Goal: Register for event/course

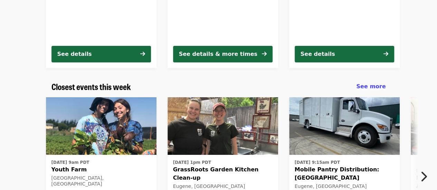
scroll to position [161, 0]
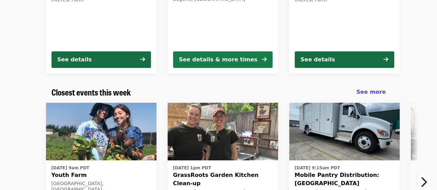
click at [193, 57] on div "See details & more times" at bounding box center [218, 60] width 78 height 8
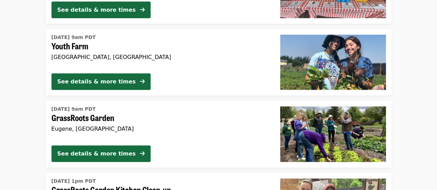
scroll to position [619, 0]
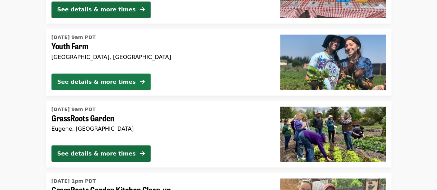
click at [92, 83] on div "See details & more times" at bounding box center [96, 82] width 78 height 8
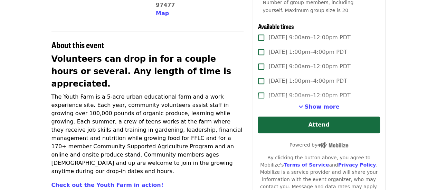
scroll to position [217, 0]
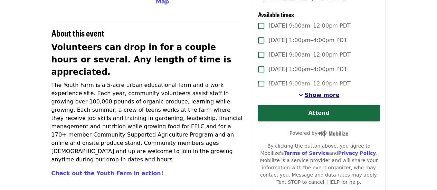
click at [332, 96] on span "Show more" at bounding box center [322, 95] width 35 height 7
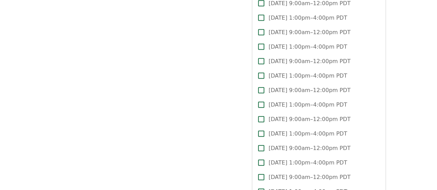
scroll to position [0, 0]
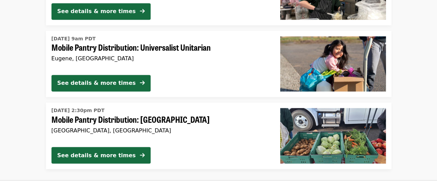
scroll to position [1924, 0]
